Goal: Information Seeking & Learning: Find specific page/section

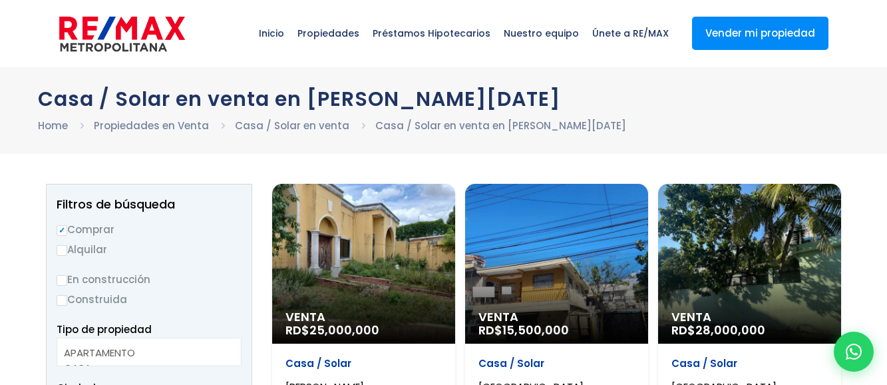
select select
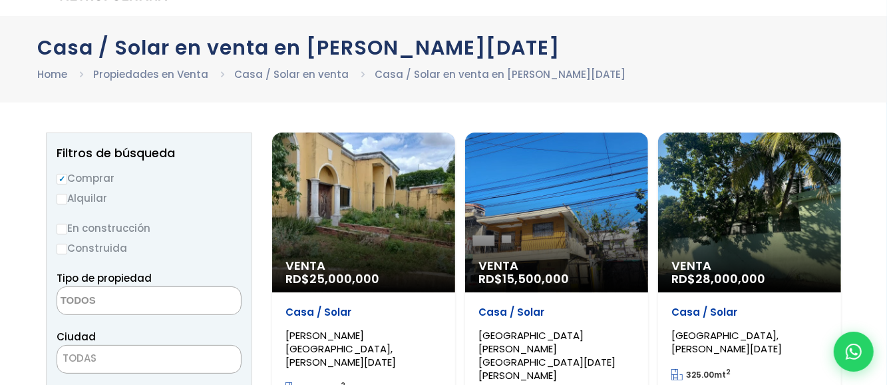
scroll to position [133, 0]
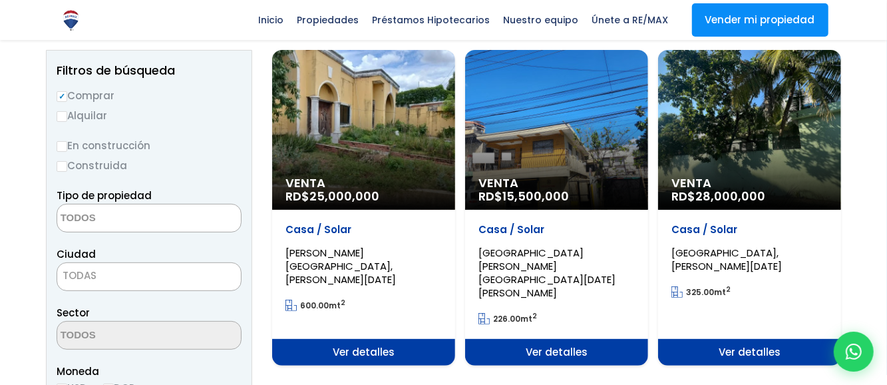
click at [396, 252] on span "[GEOGRAPHIC_DATA][PERSON_NAME][GEOGRAPHIC_DATA][DATE][PERSON_NAME]" at bounding box center [340, 266] width 110 height 41
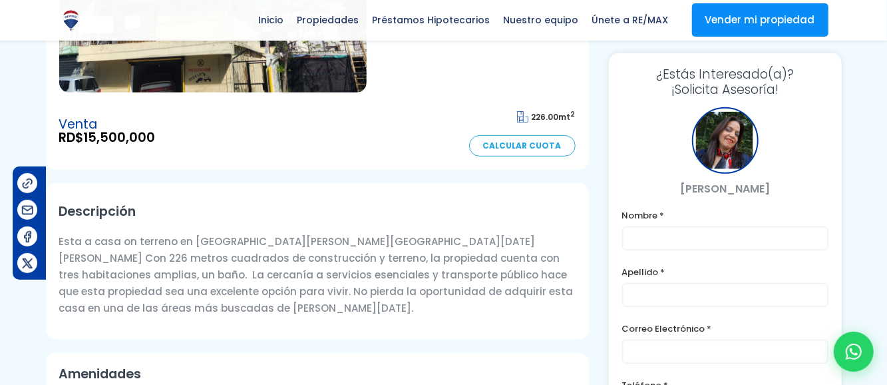
scroll to position [114, 0]
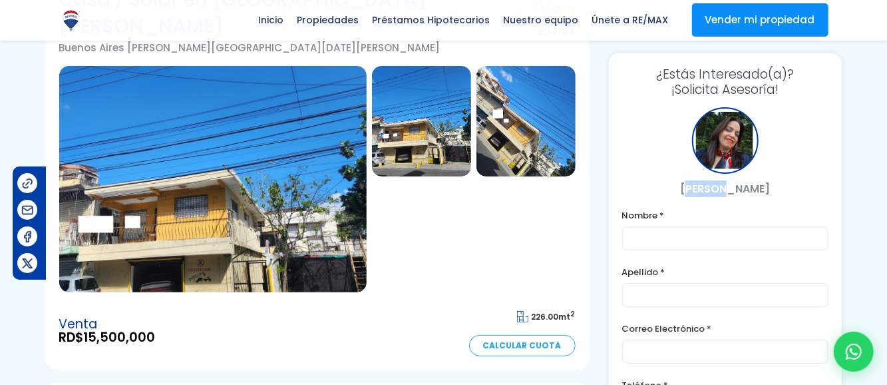
drag, startPoint x: 687, startPoint y: 186, endPoint x: 725, endPoint y: 186, distance: 37.9
click at [725, 186] on p "[PERSON_NAME]" at bounding box center [725, 188] width 206 height 17
drag, startPoint x: 684, startPoint y: 186, endPoint x: 785, endPoint y: 184, distance: 101.2
click at [785, 184] on p "[PERSON_NAME]" at bounding box center [725, 188] width 206 height 17
copy p "[PERSON_NAME]"
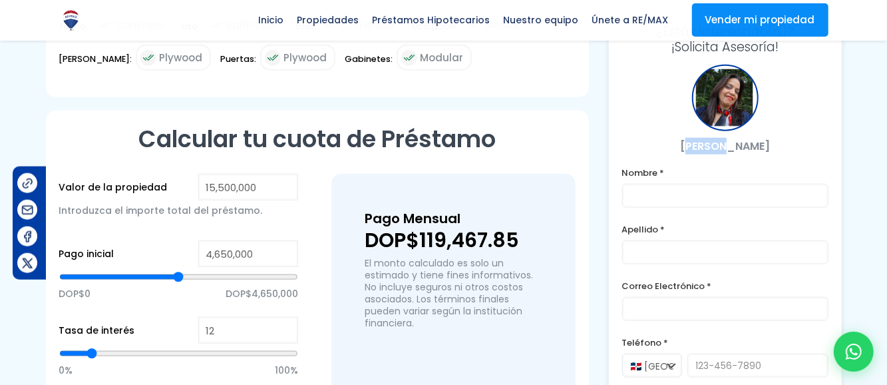
scroll to position [713, 0]
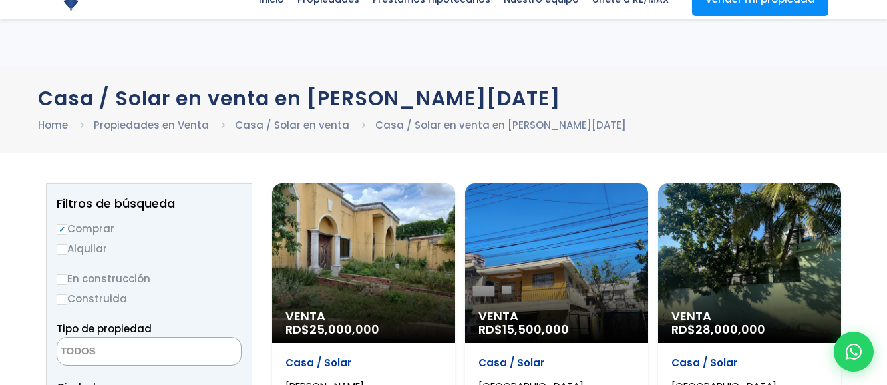
select select
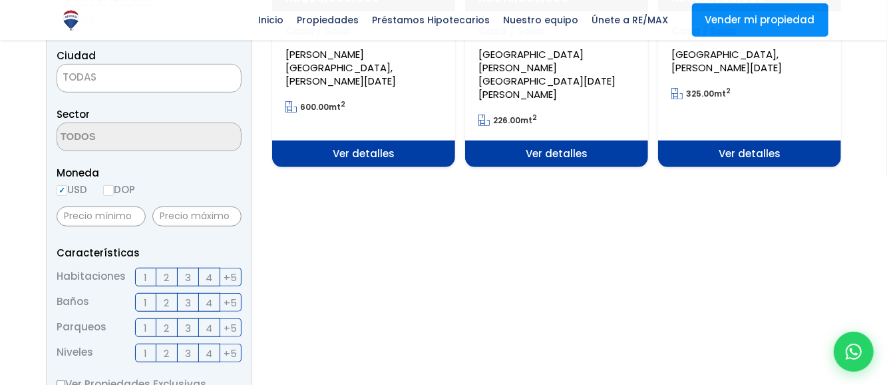
scroll to position [333, 0]
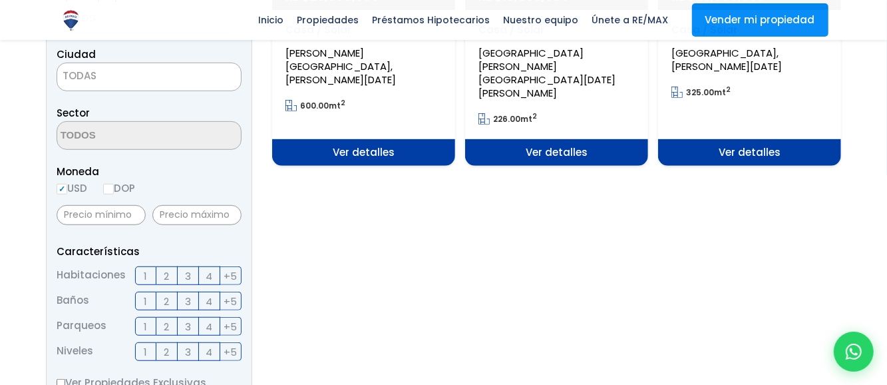
click at [455, 139] on span "Ver detalles" at bounding box center [363, 152] width 183 height 27
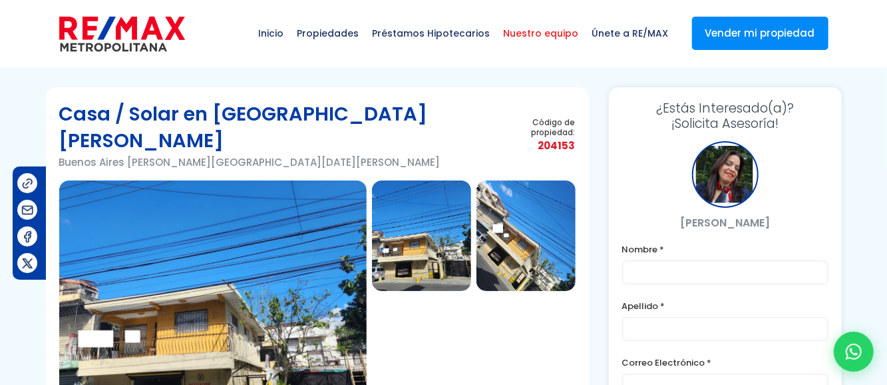
click at [525, 33] on span "Nuestro equipo" at bounding box center [541, 33] width 88 height 40
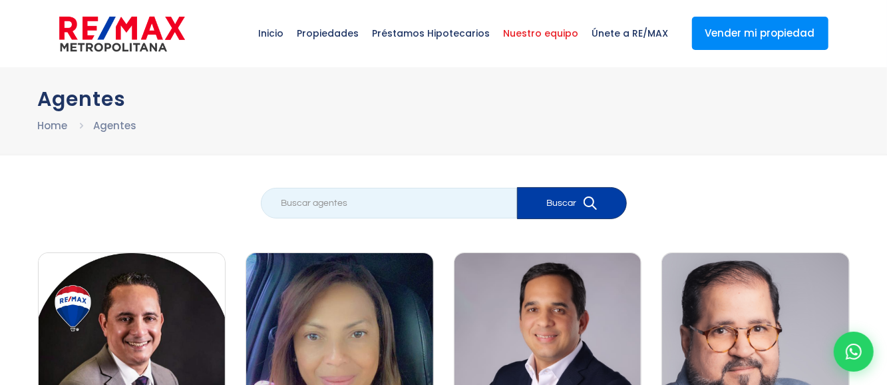
click at [311, 202] on input "search" at bounding box center [389, 203] width 256 height 31
type input "f"
paste input "[PERSON_NAME]"
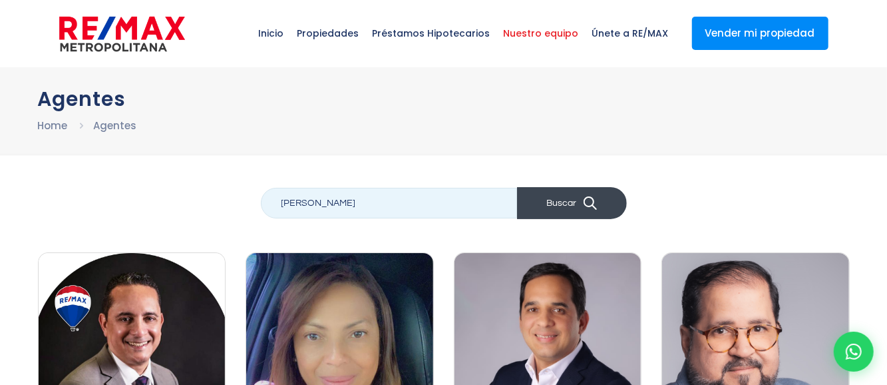
type input "[PERSON_NAME]"
click at [568, 210] on button "Buscar" at bounding box center [572, 203] width 110 height 32
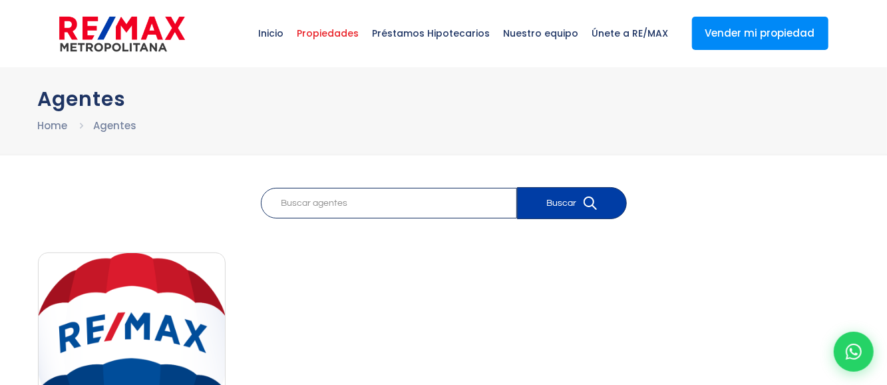
click at [345, 37] on span "Propiedades" at bounding box center [328, 33] width 75 height 40
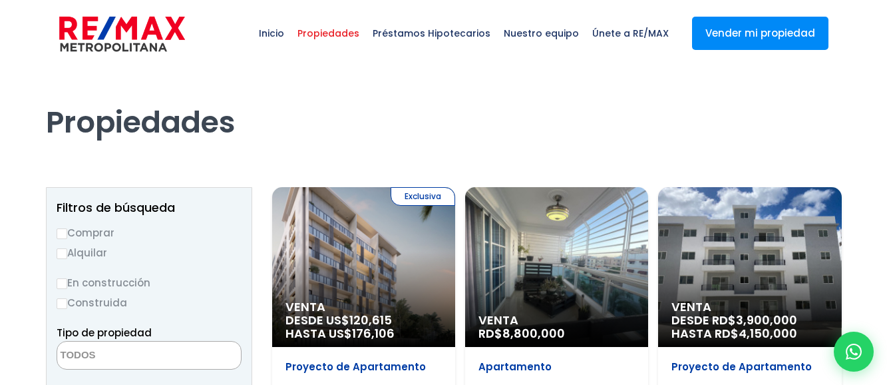
select select
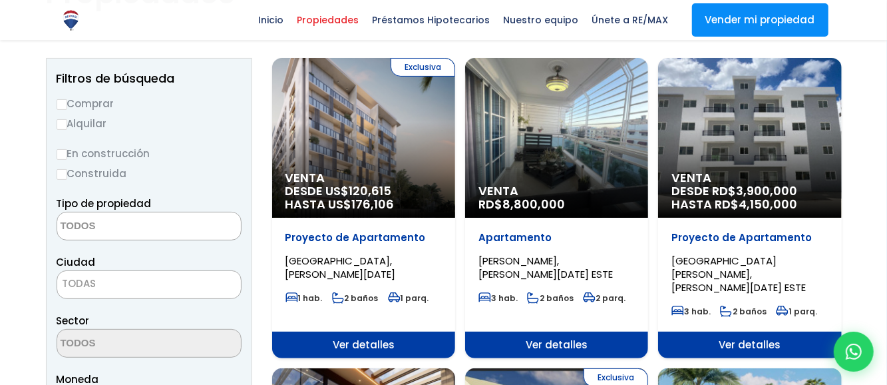
scroll to position [67, 0]
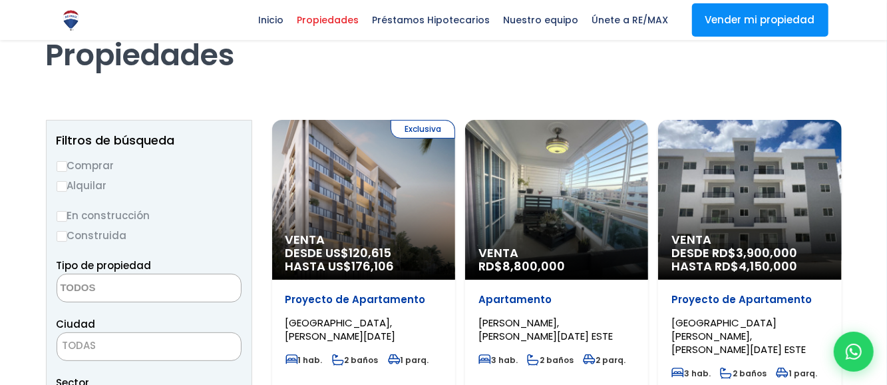
click at [64, 168] on input "Comprar" at bounding box center [62, 166] width 11 height 11
radio input "true"
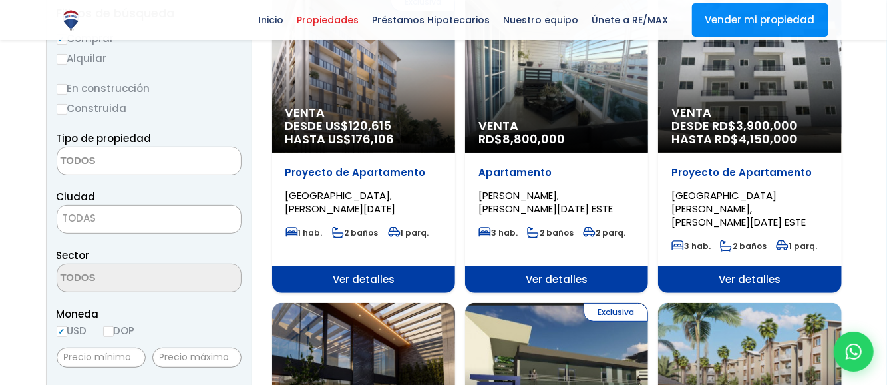
scroll to position [200, 0]
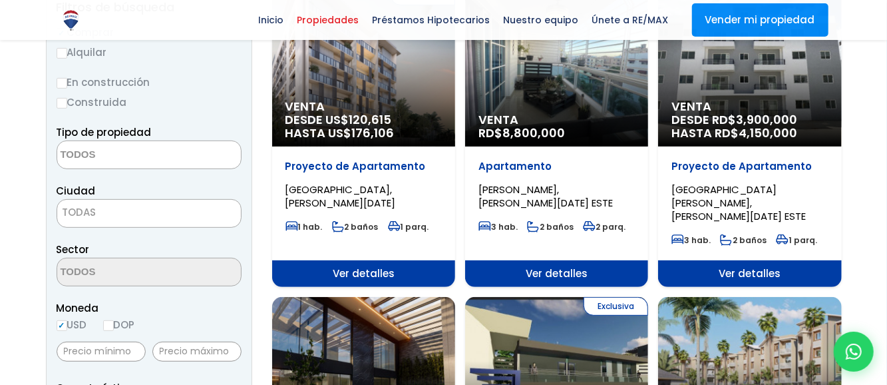
click at [104, 151] on textarea "Search" at bounding box center [121, 155] width 129 height 29
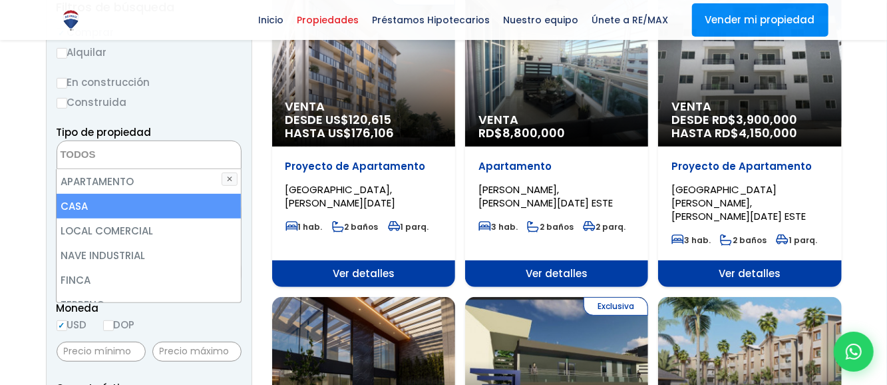
click at [86, 205] on li "CASA" at bounding box center [149, 206] width 184 height 25
select select "house"
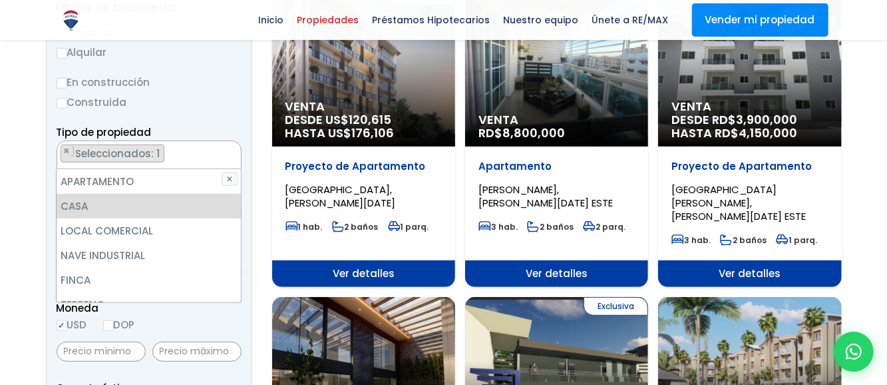
scroll to position [0, 0]
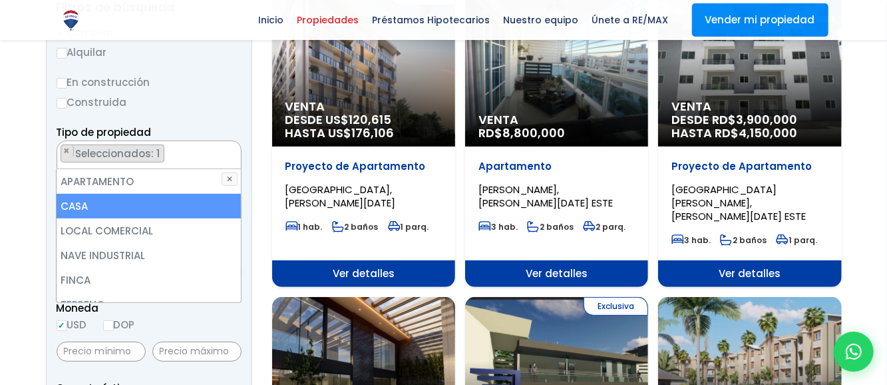
click at [126, 202] on li "CASA" at bounding box center [149, 206] width 184 height 25
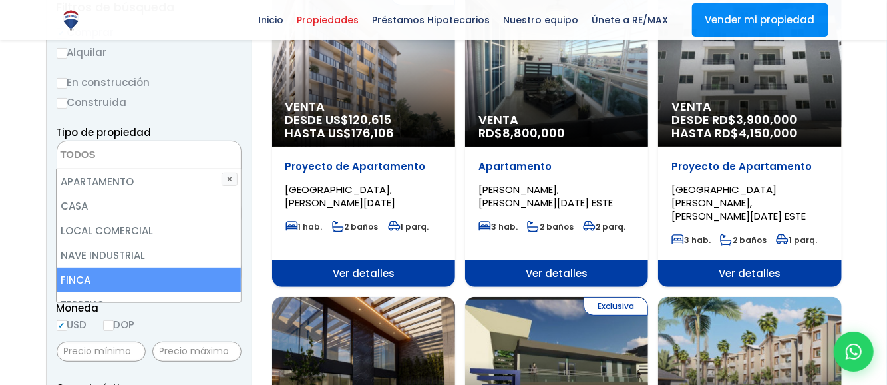
click at [238, 332] on div "Moneda USD DOP" at bounding box center [149, 317] width 185 height 37
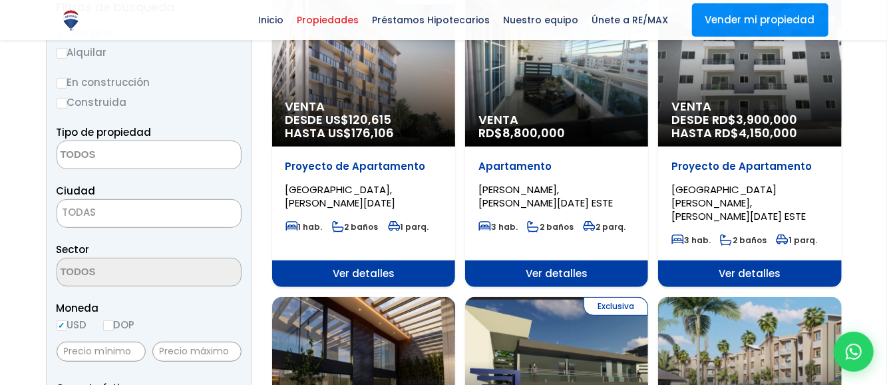
click at [117, 157] on textarea "Search" at bounding box center [121, 155] width 129 height 29
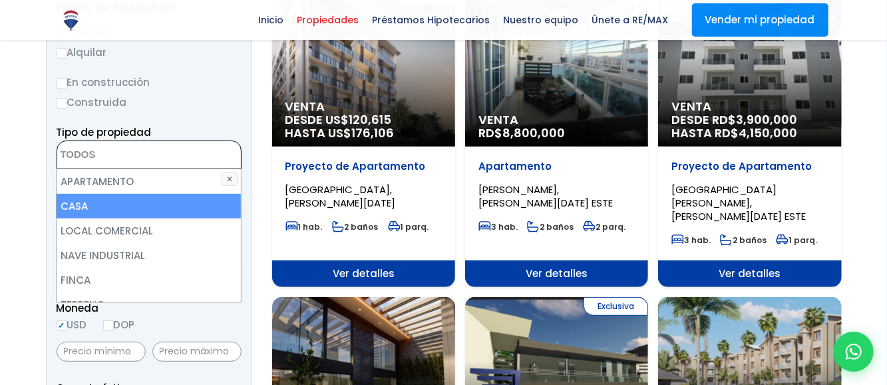
click at [83, 202] on li "CASA" at bounding box center [149, 206] width 184 height 25
select select "house"
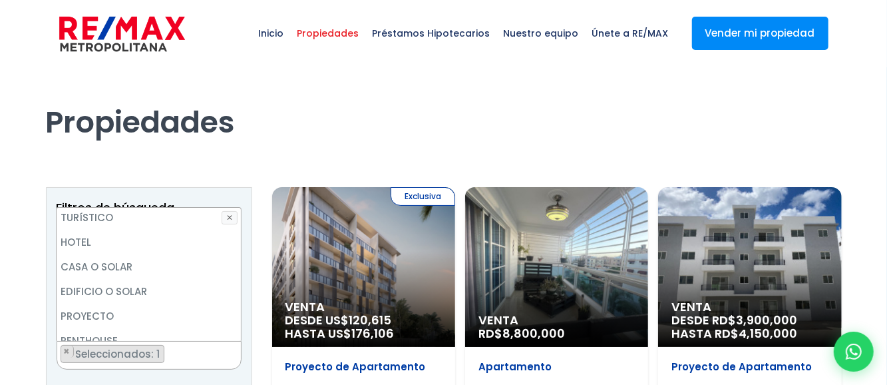
scroll to position [260, 0]
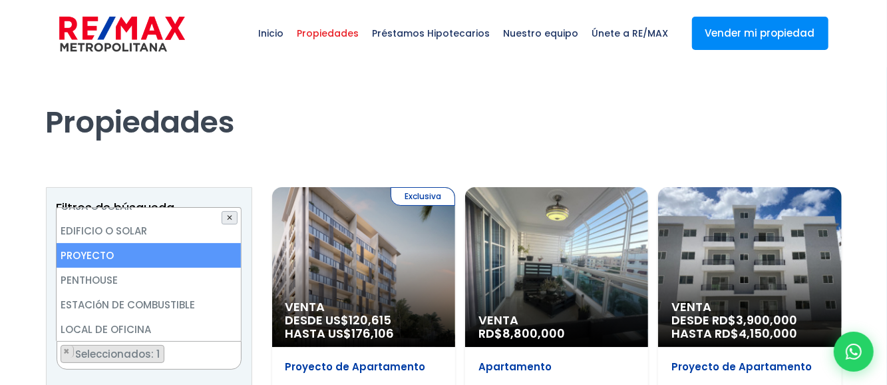
click at [230, 218] on button "✕" at bounding box center [230, 217] width 16 height 13
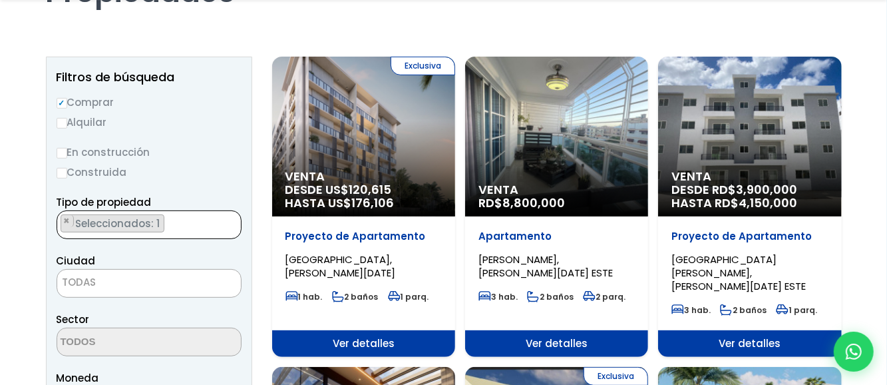
scroll to position [200, 0]
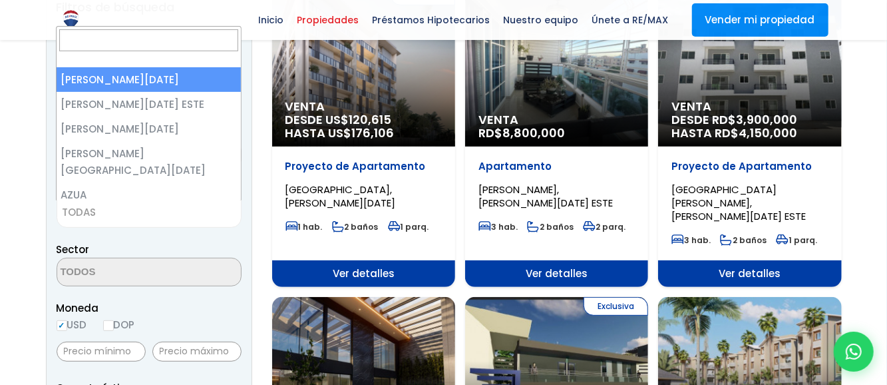
select select "3"
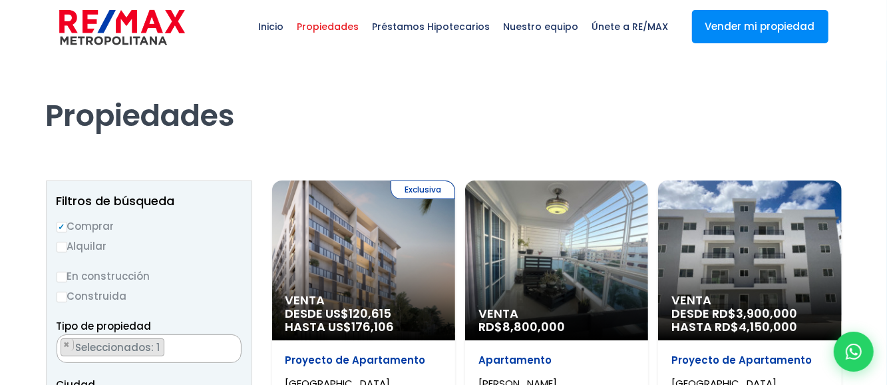
scroll to position [273, 0]
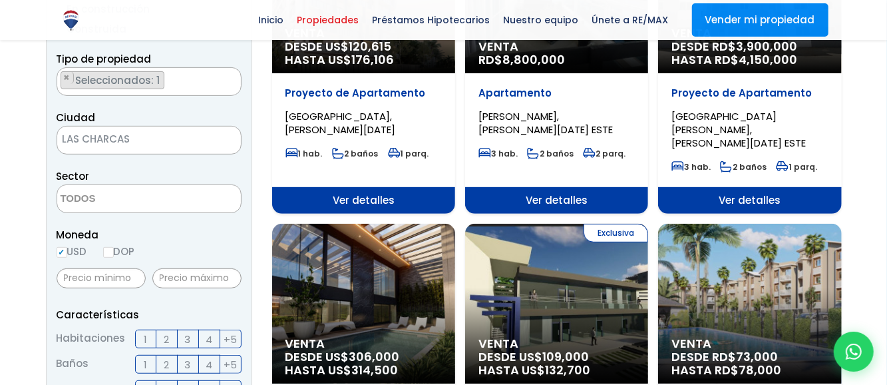
click at [140, 201] on textarea "Search" at bounding box center [121, 199] width 129 height 29
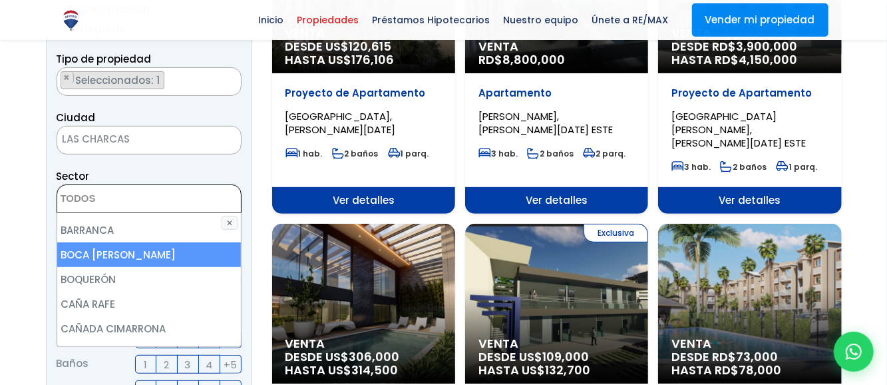
scroll to position [67, 0]
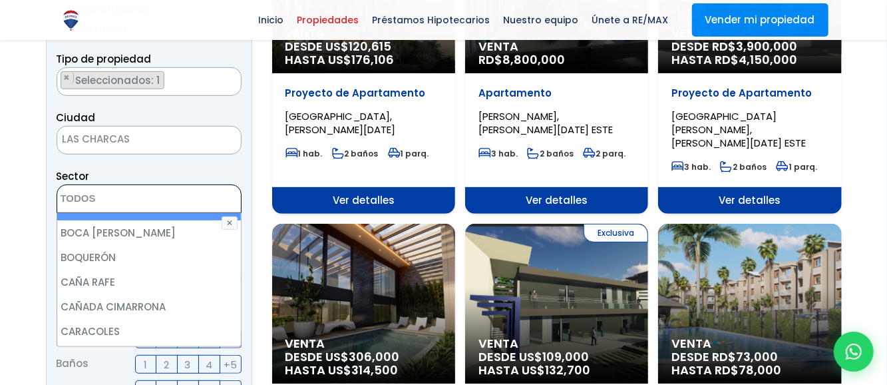
click at [111, 194] on textarea "Search" at bounding box center [121, 199] width 129 height 29
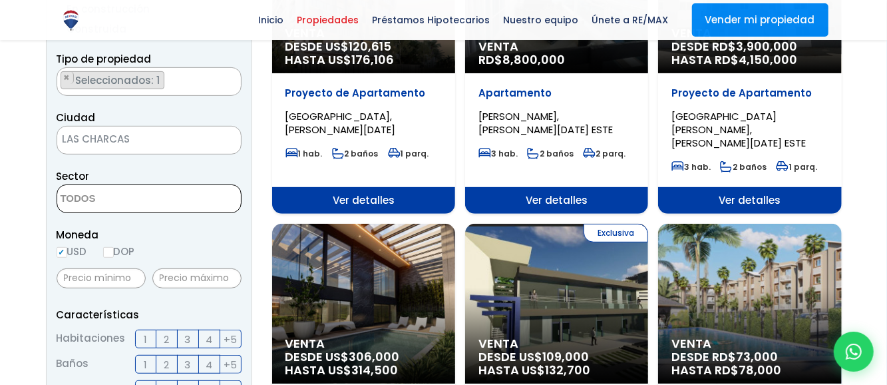
type textarea "b"
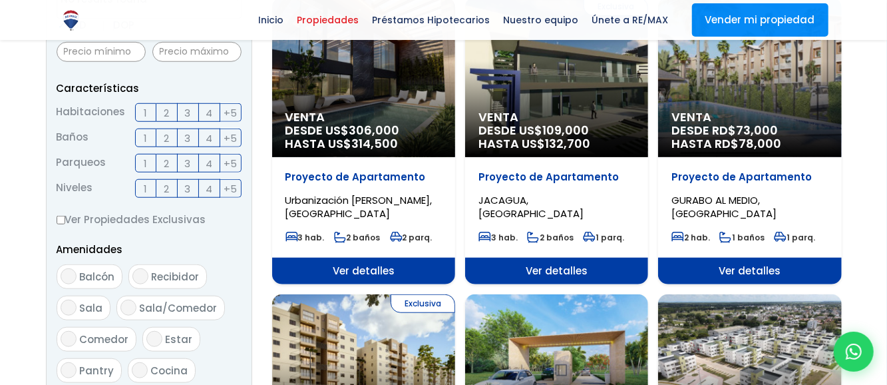
scroll to position [539, 0]
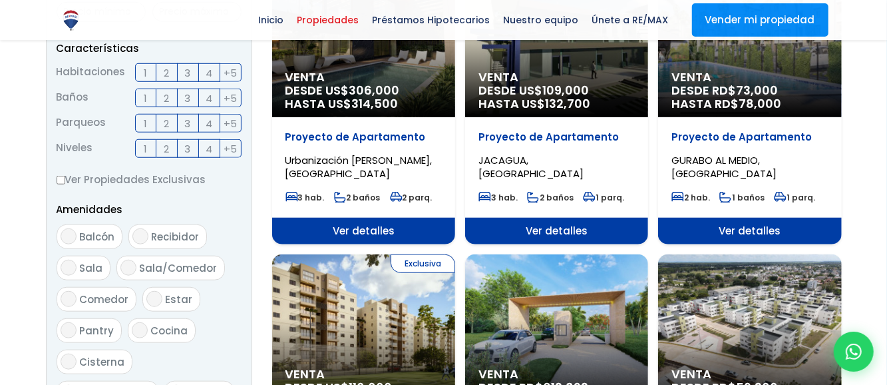
type textarea "buenos aires de herrera"
